Goal: Transaction & Acquisition: Book appointment/travel/reservation

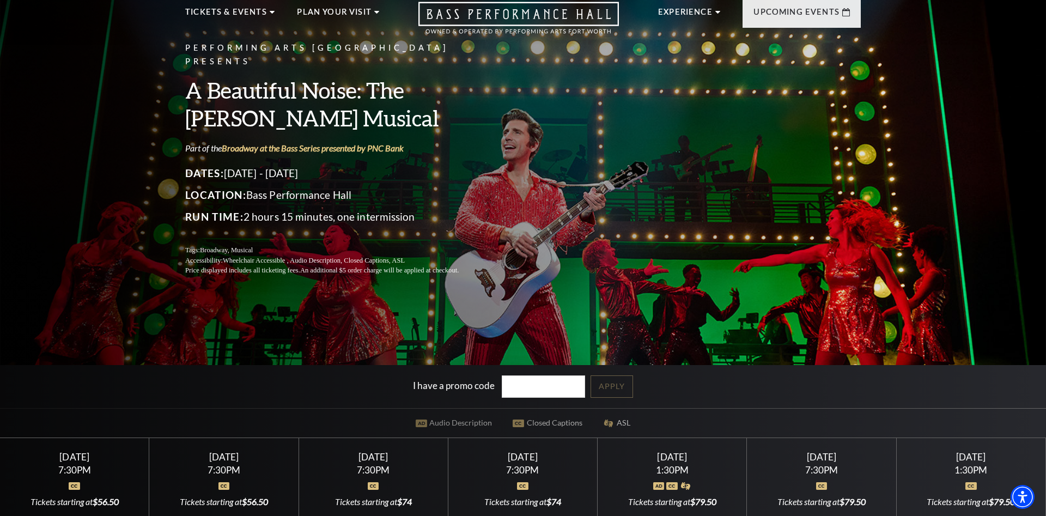
scroll to position [167, 0]
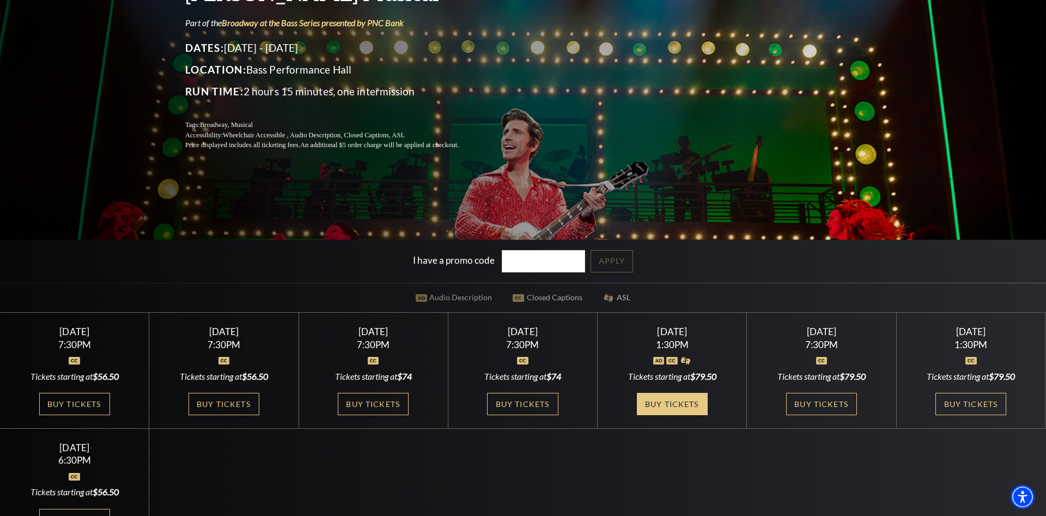
click at [665, 404] on link "Buy Tickets" at bounding box center [672, 404] width 71 height 22
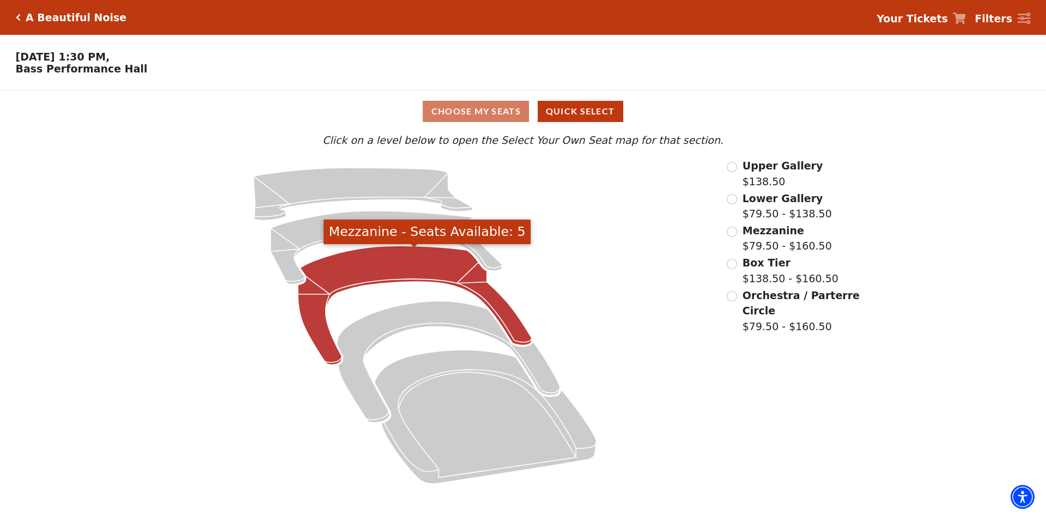
click at [387, 265] on icon "Mezzanine - Seats Available: 5" at bounding box center [415, 305] width 234 height 119
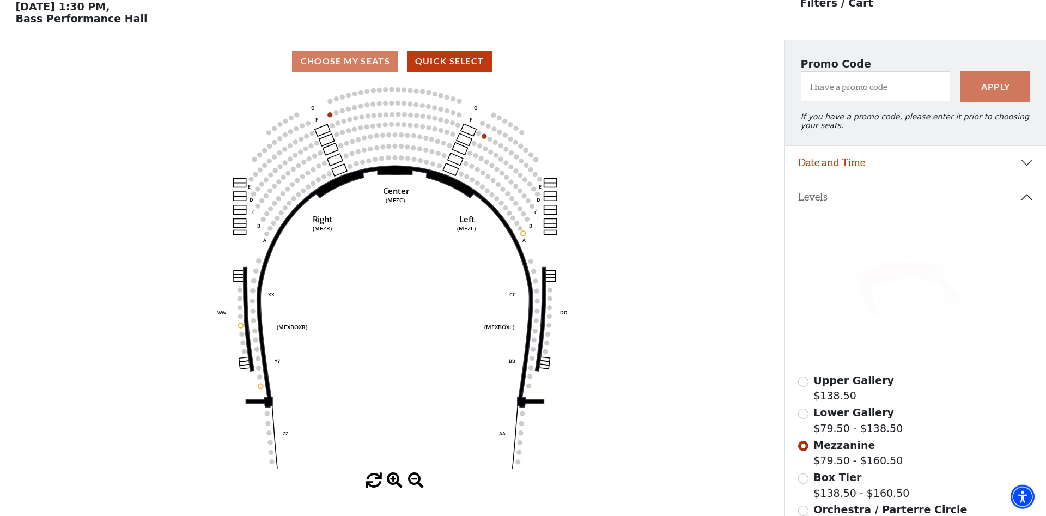
scroll to position [51, 0]
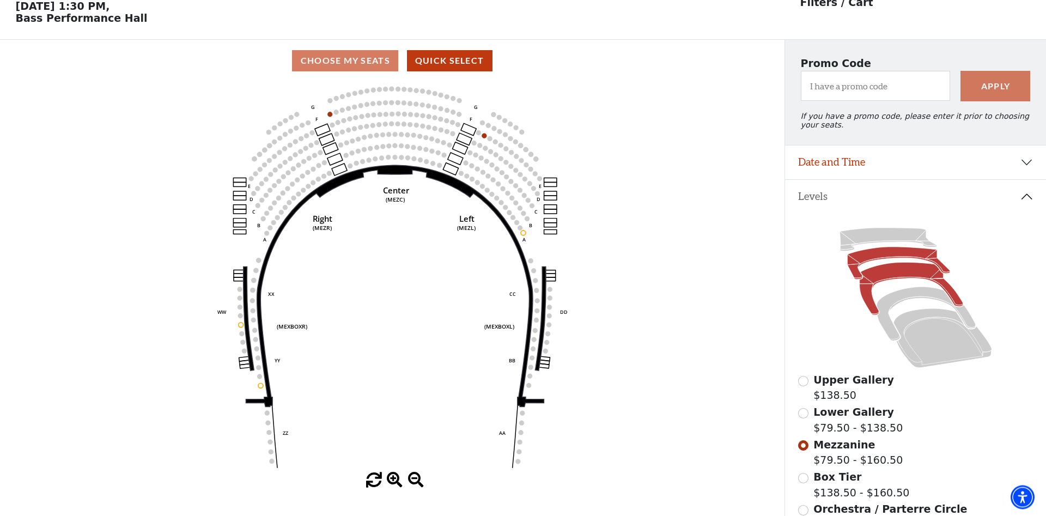
click at [885, 258] on icon at bounding box center [898, 263] width 102 height 33
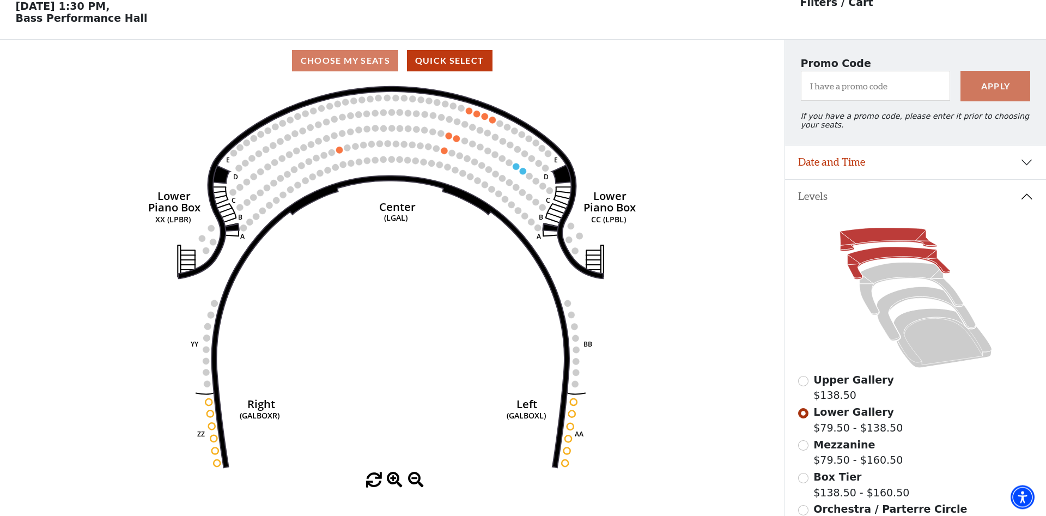
click at [876, 237] on icon at bounding box center [887, 239] width 97 height 23
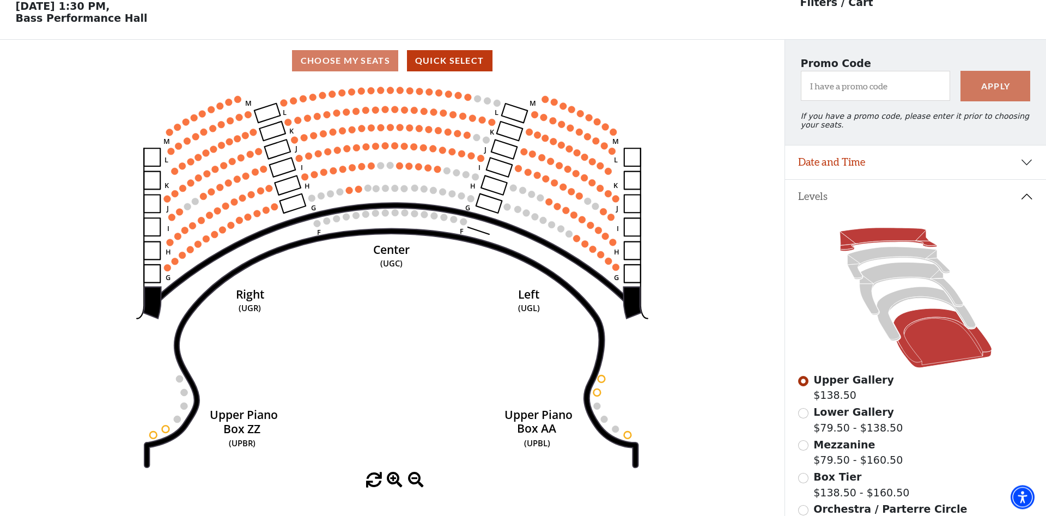
click at [927, 329] on icon at bounding box center [942, 337] width 98 height 59
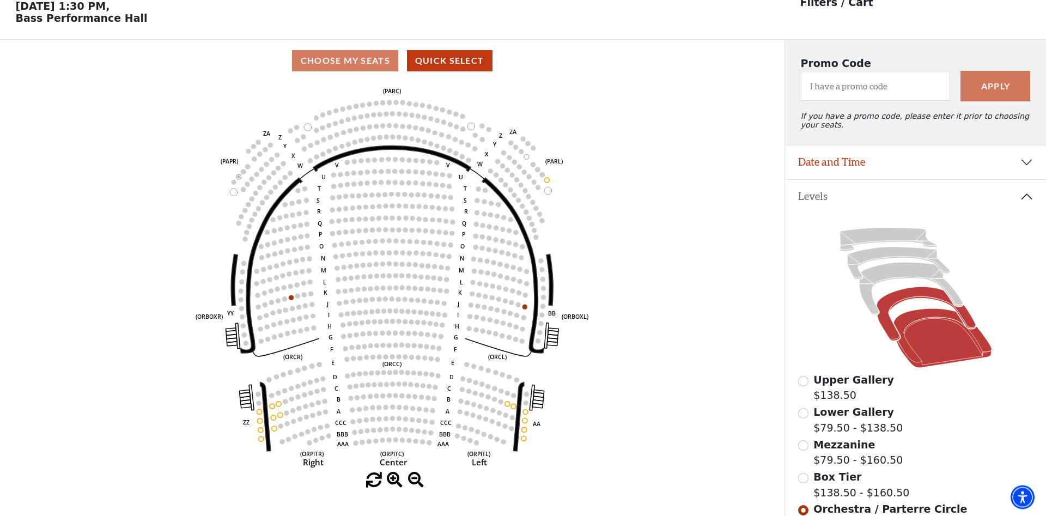
click at [900, 305] on icon at bounding box center [925, 314] width 99 height 54
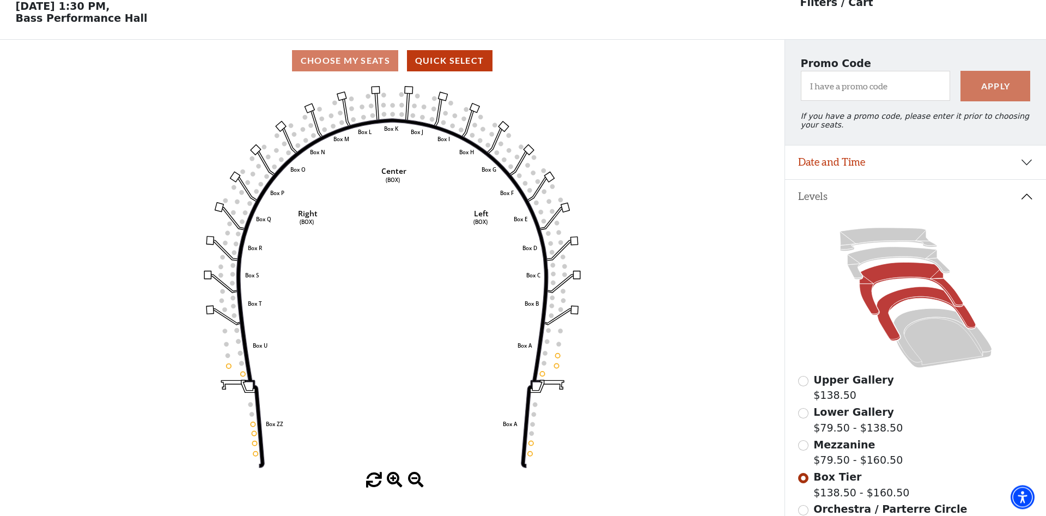
click at [894, 280] on icon at bounding box center [910, 289] width 103 height 53
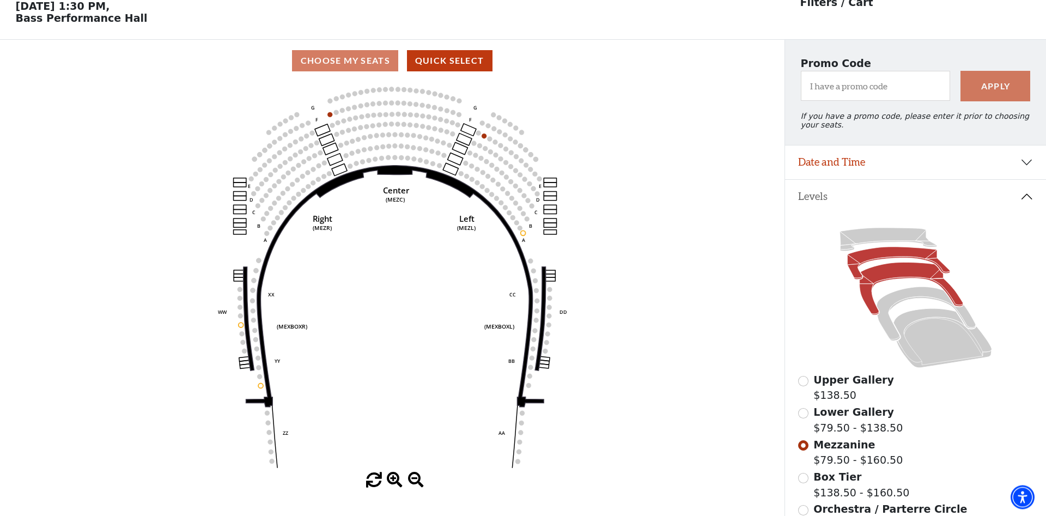
click at [894, 260] on icon at bounding box center [898, 263] width 102 height 33
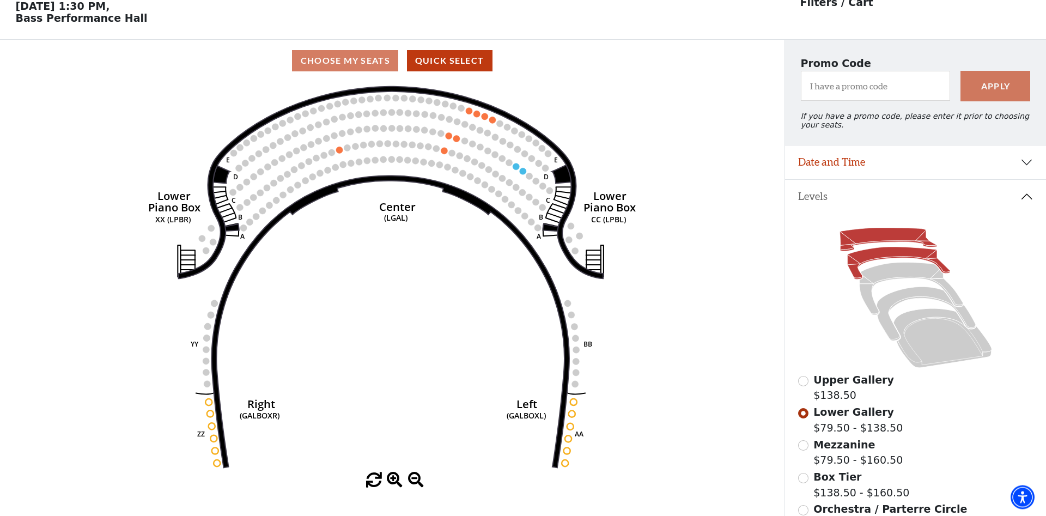
click at [893, 243] on icon at bounding box center [887, 239] width 97 height 23
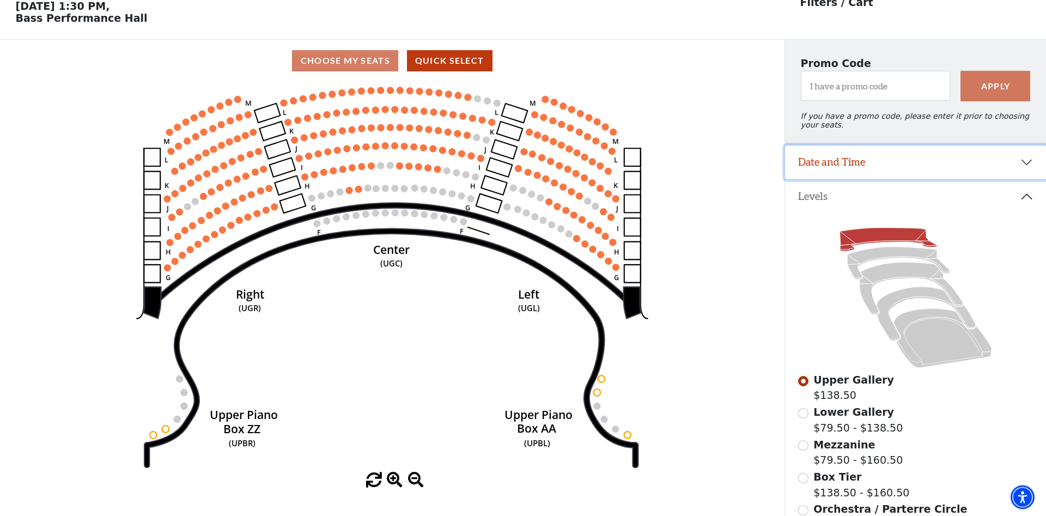
click at [1030, 168] on button "Date and Time" at bounding box center [915, 162] width 261 height 34
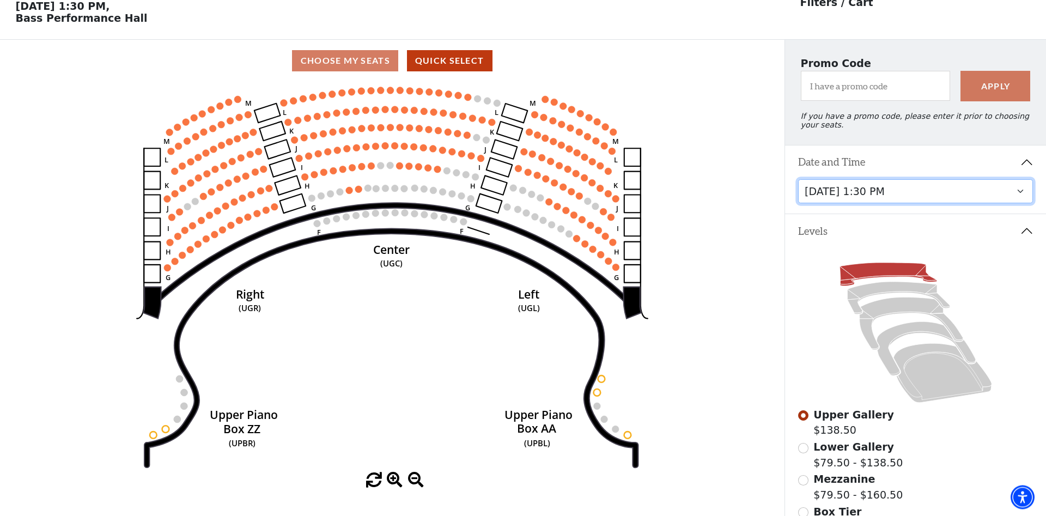
scroll to position [50, 0]
click at [798, 180] on select "[DATE] 7:30 PM [DATE] 7:30 PM [DATE] 7:30 PM [DATE] 7:30 PM [DATE] 1:30 PM [DAT…" at bounding box center [915, 192] width 235 height 25
click option "[DATE] 1:30 PM" at bounding box center [0, 0] width 0 height 0
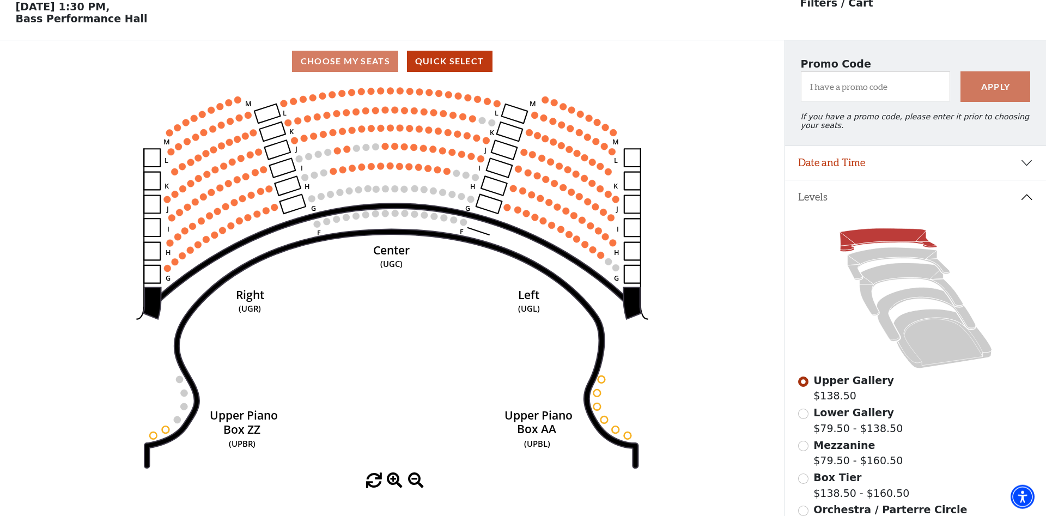
scroll to position [51, 0]
click at [940, 355] on icon at bounding box center [942, 337] width 98 height 59
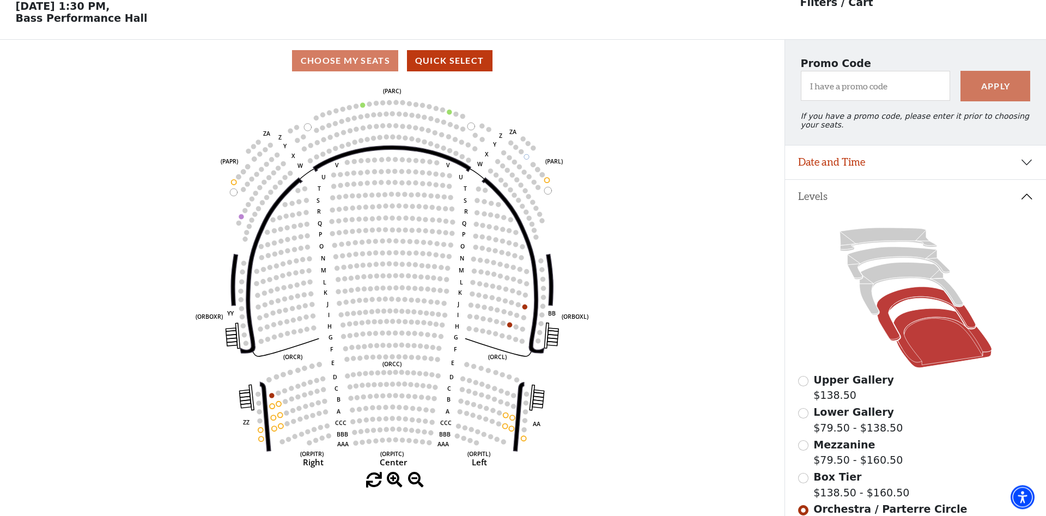
click at [901, 308] on icon at bounding box center [925, 314] width 99 height 54
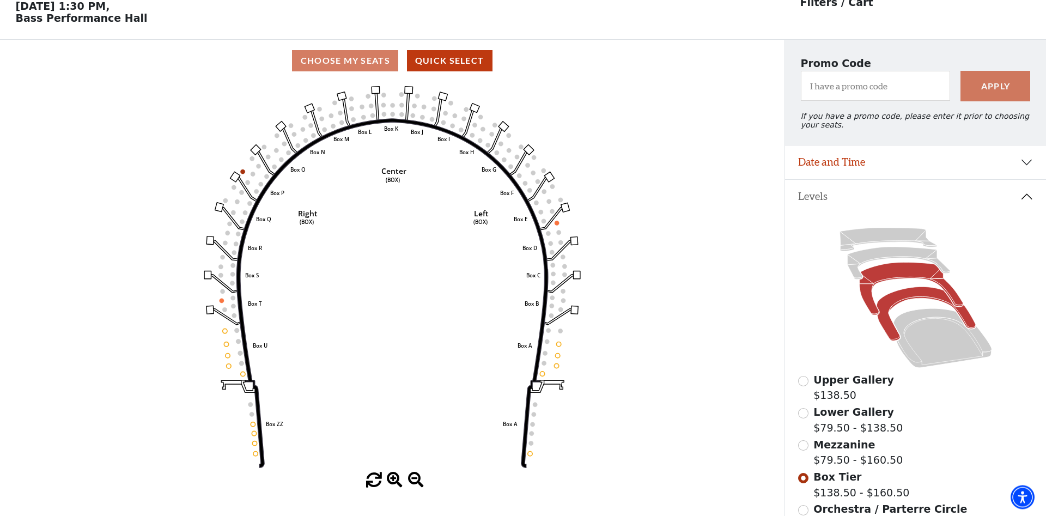
click at [895, 282] on icon at bounding box center [910, 289] width 103 height 53
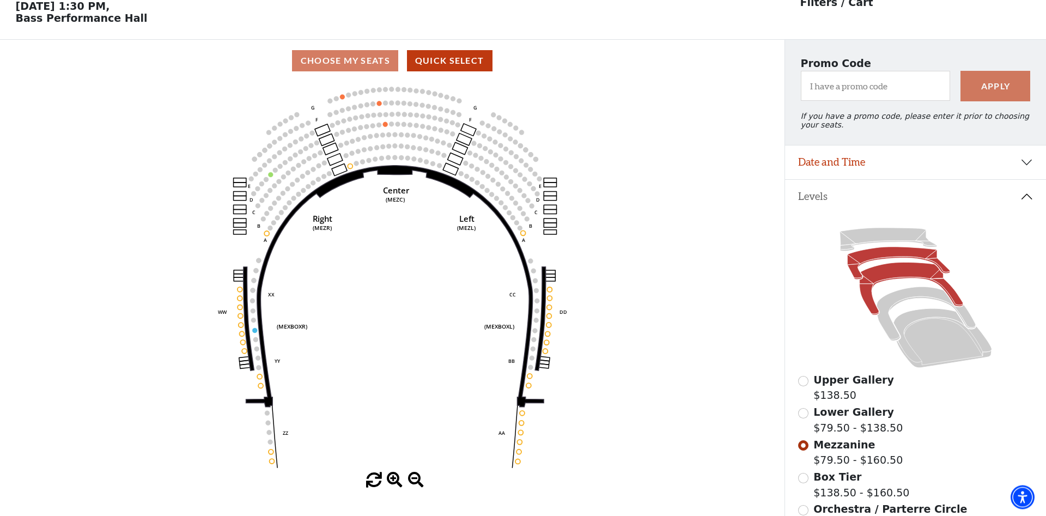
click at [894, 258] on icon at bounding box center [898, 263] width 102 height 33
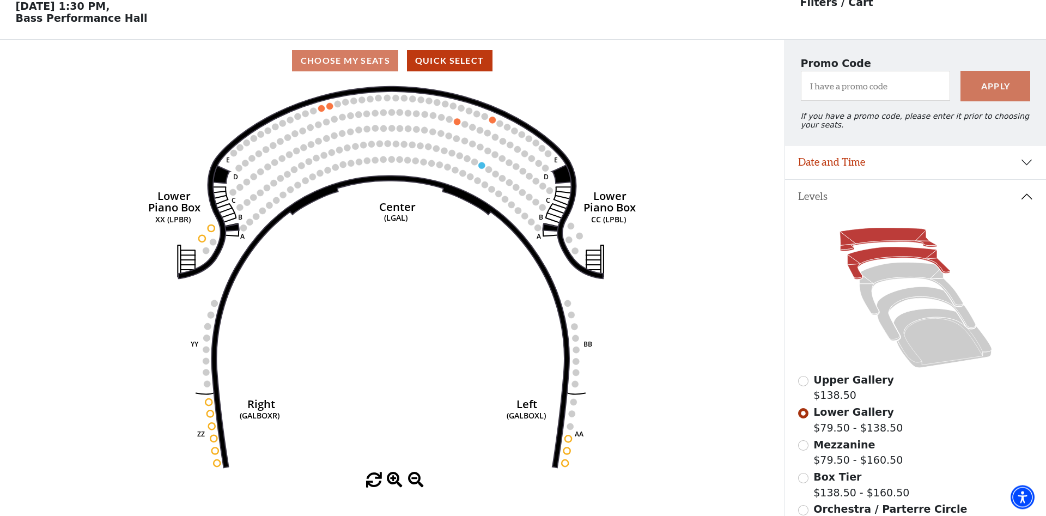
click at [902, 239] on icon at bounding box center [887, 239] width 97 height 23
